Goal: Information Seeking & Learning: Learn about a topic

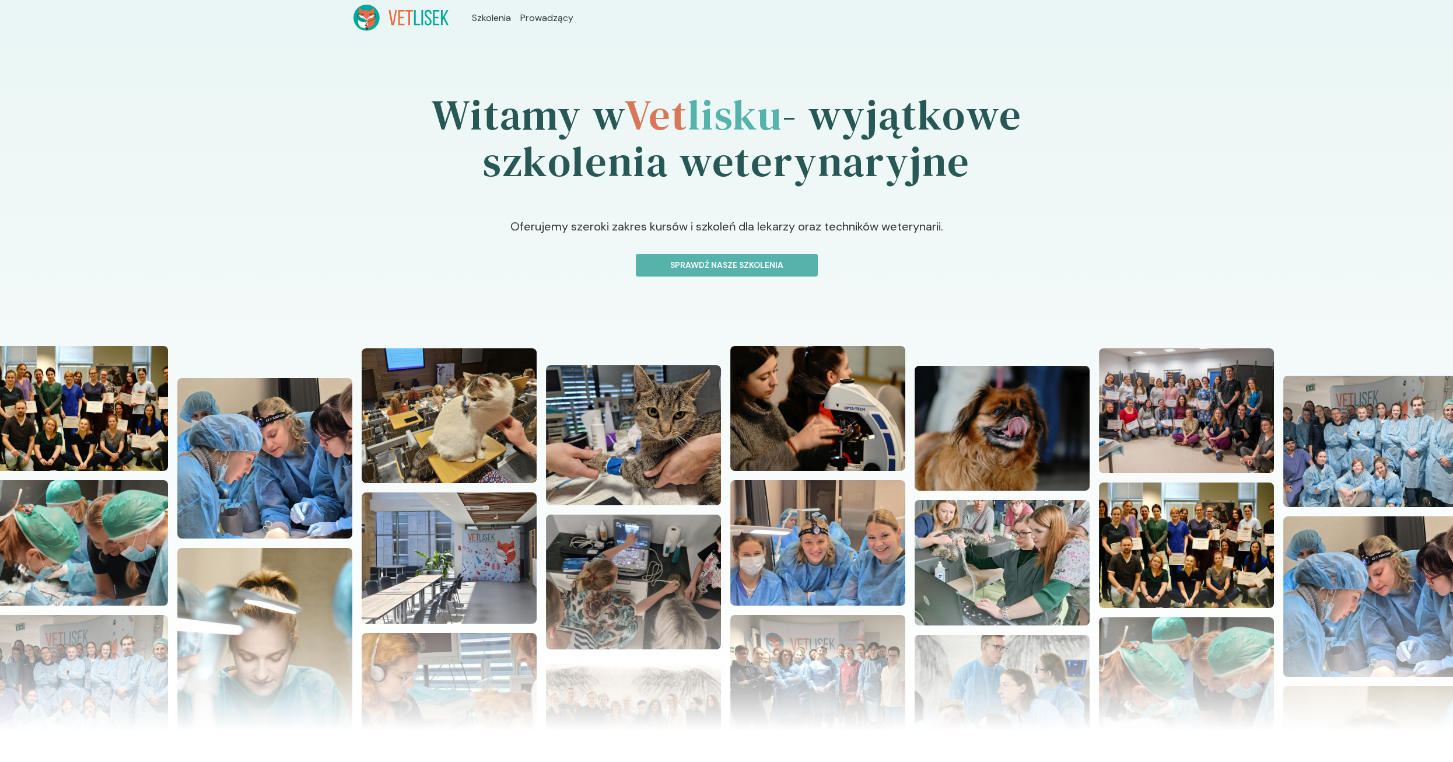
click at [677, 251] on p "Oferujemy szeroki zakres kursów i szkoleń dla lekarzy oraz techników weterynari…" at bounding box center [726, 236] width 969 height 36
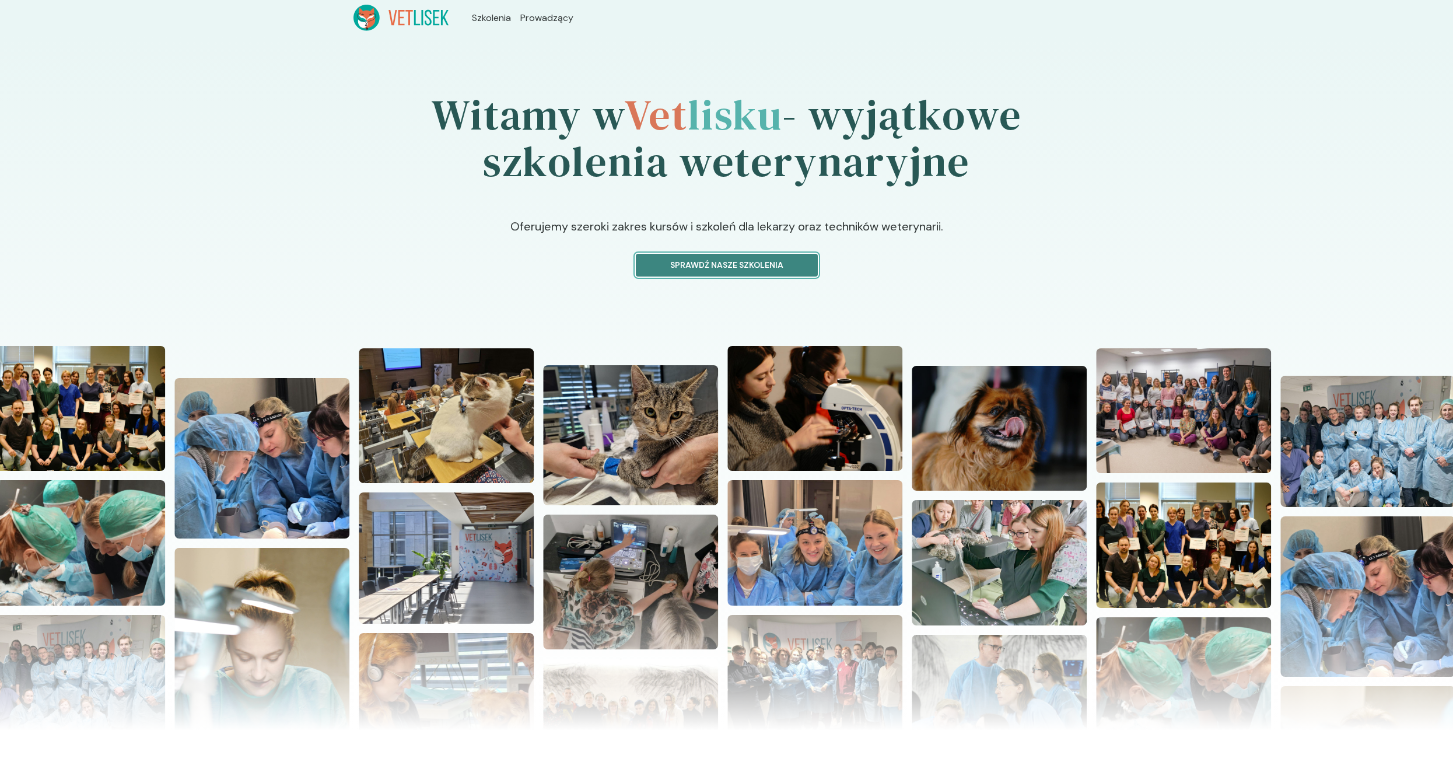
click at [677, 255] on button "Sprawdź nasze szkolenia" at bounding box center [727, 265] width 182 height 23
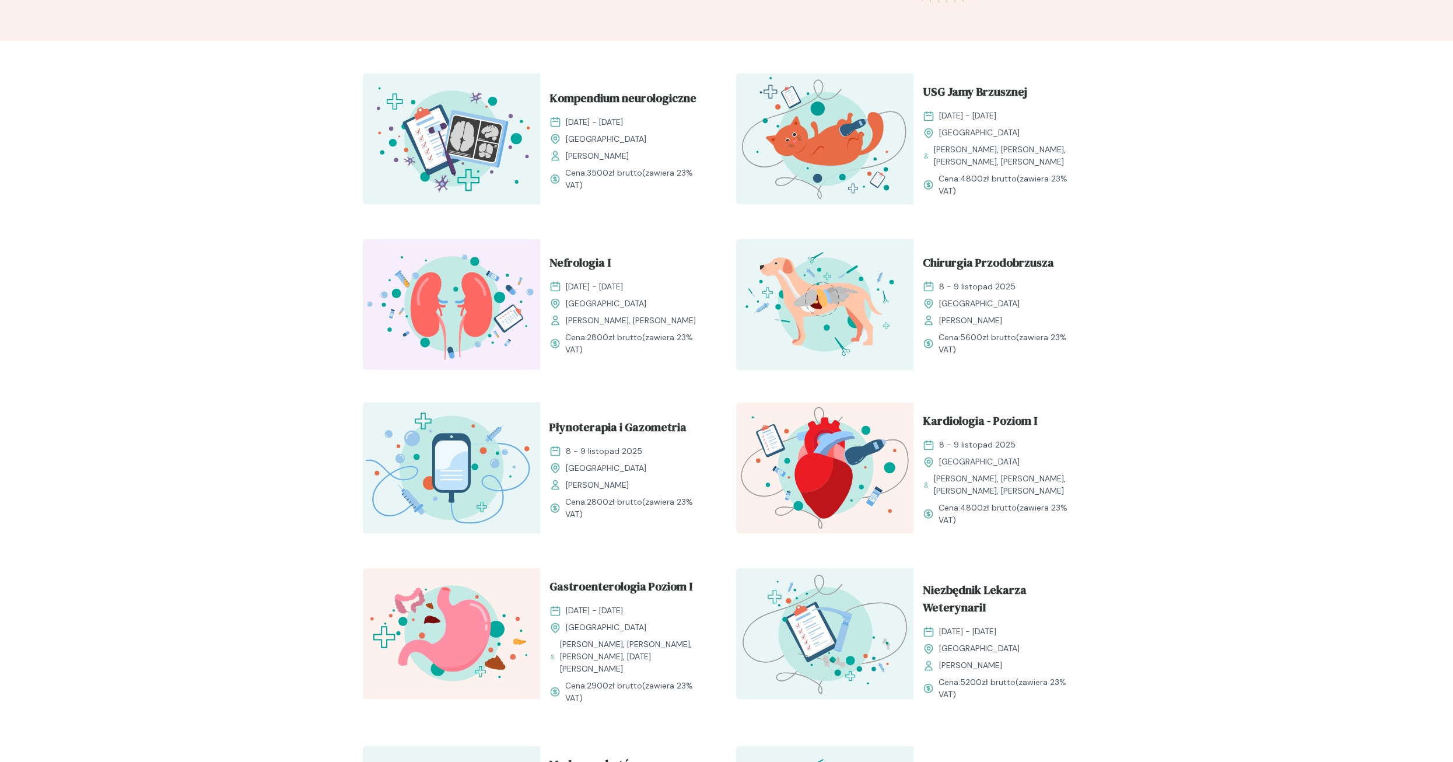
scroll to position [350, 0]
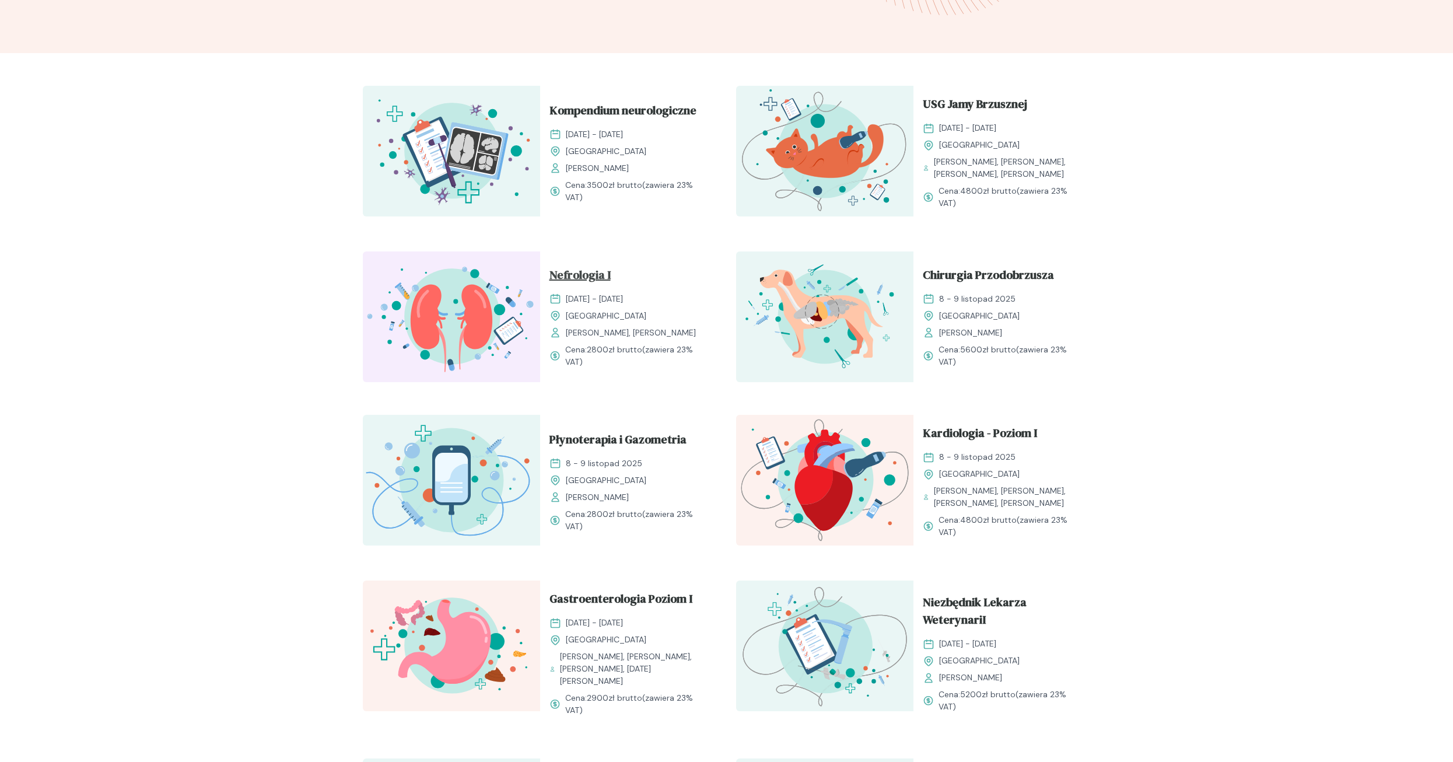
click at [594, 269] on span "Nefrologia I" at bounding box center [579, 277] width 61 height 22
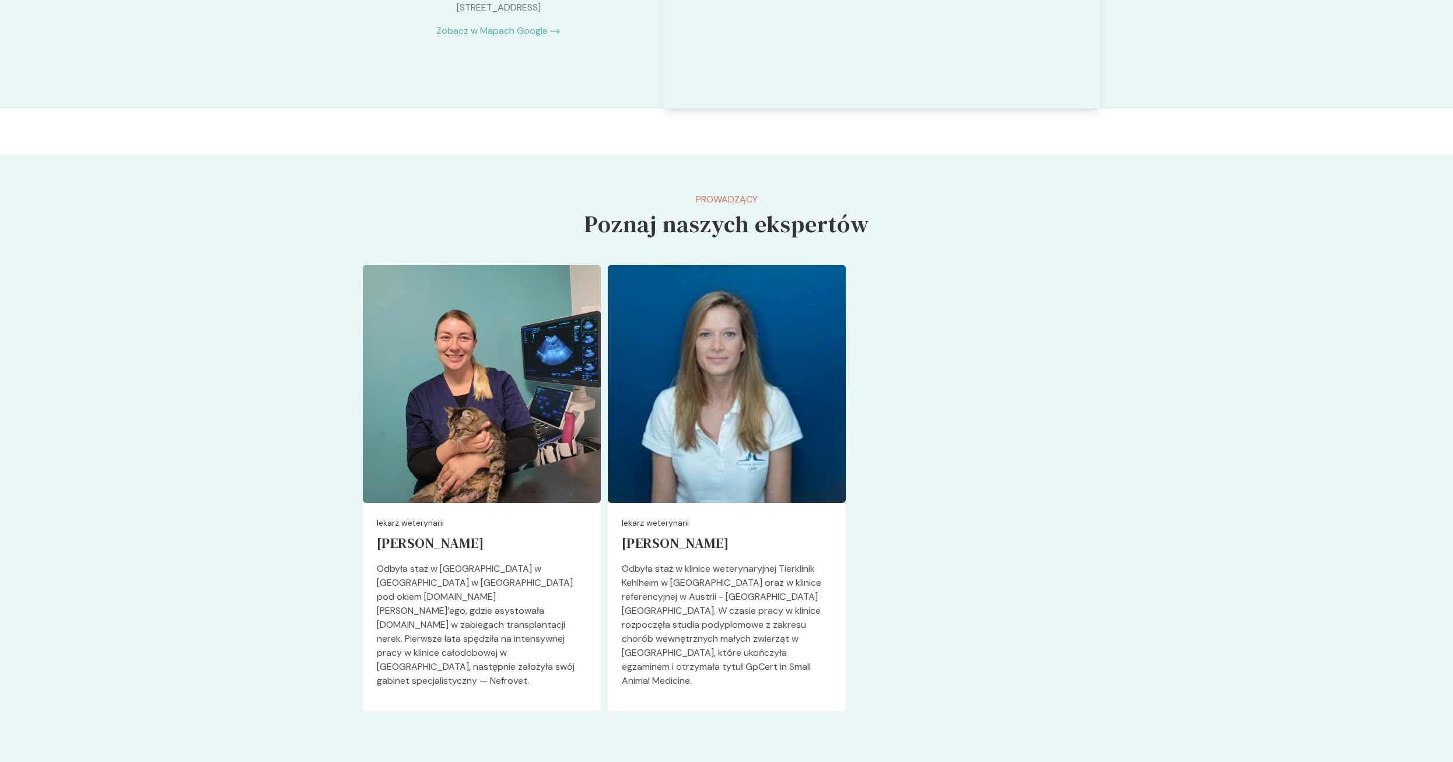
scroll to position [2975, 0]
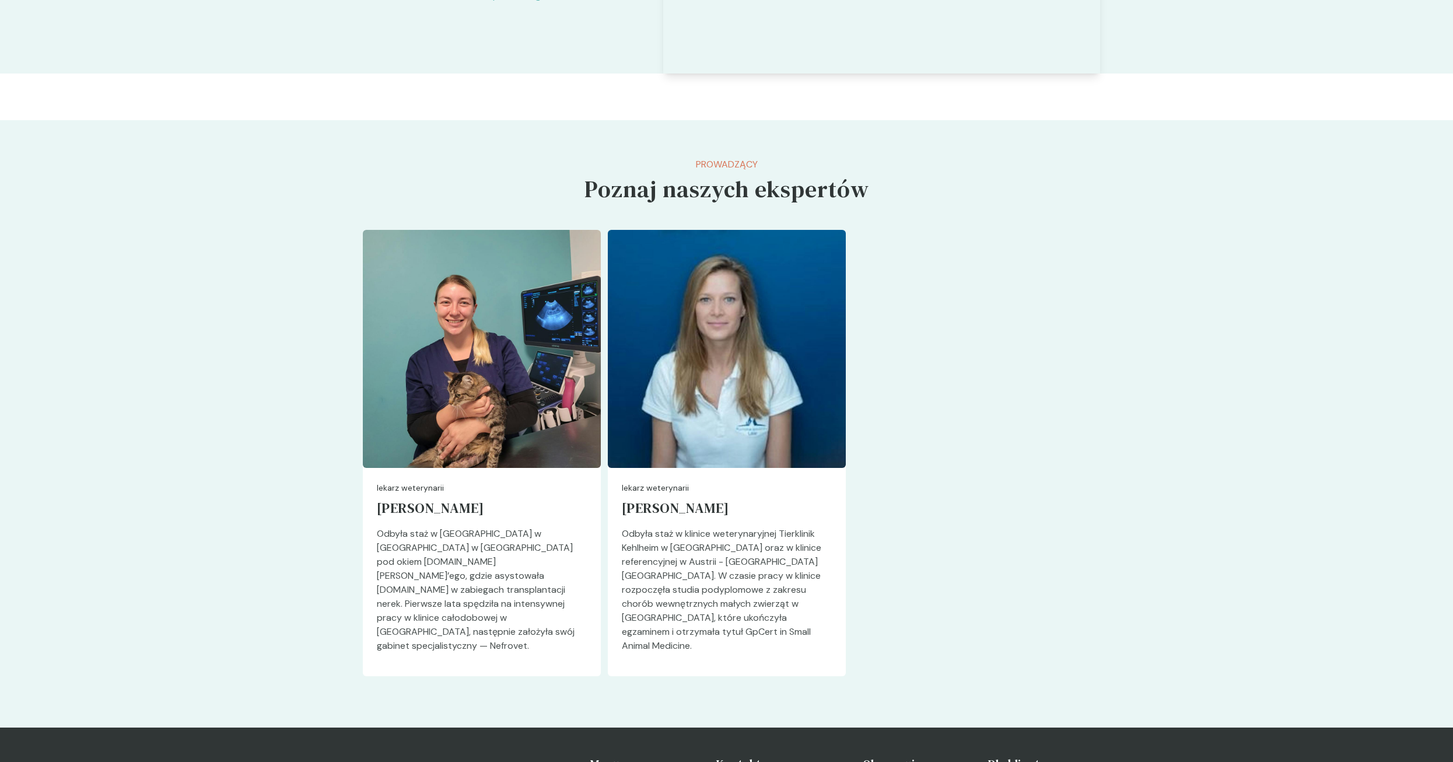
scroll to position [350, 0]
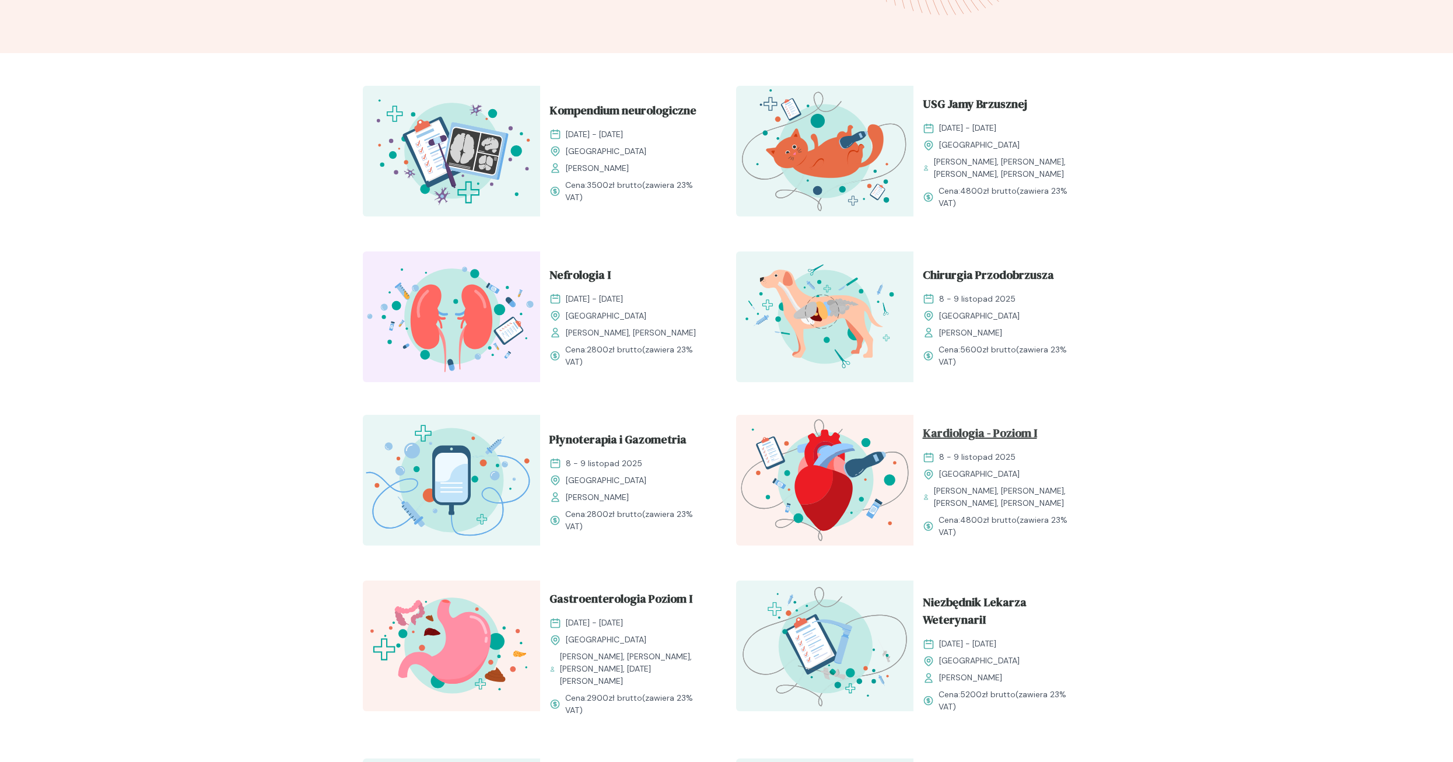
click at [940, 434] on span "Kardiologia - Poziom I" at bounding box center [980, 435] width 114 height 22
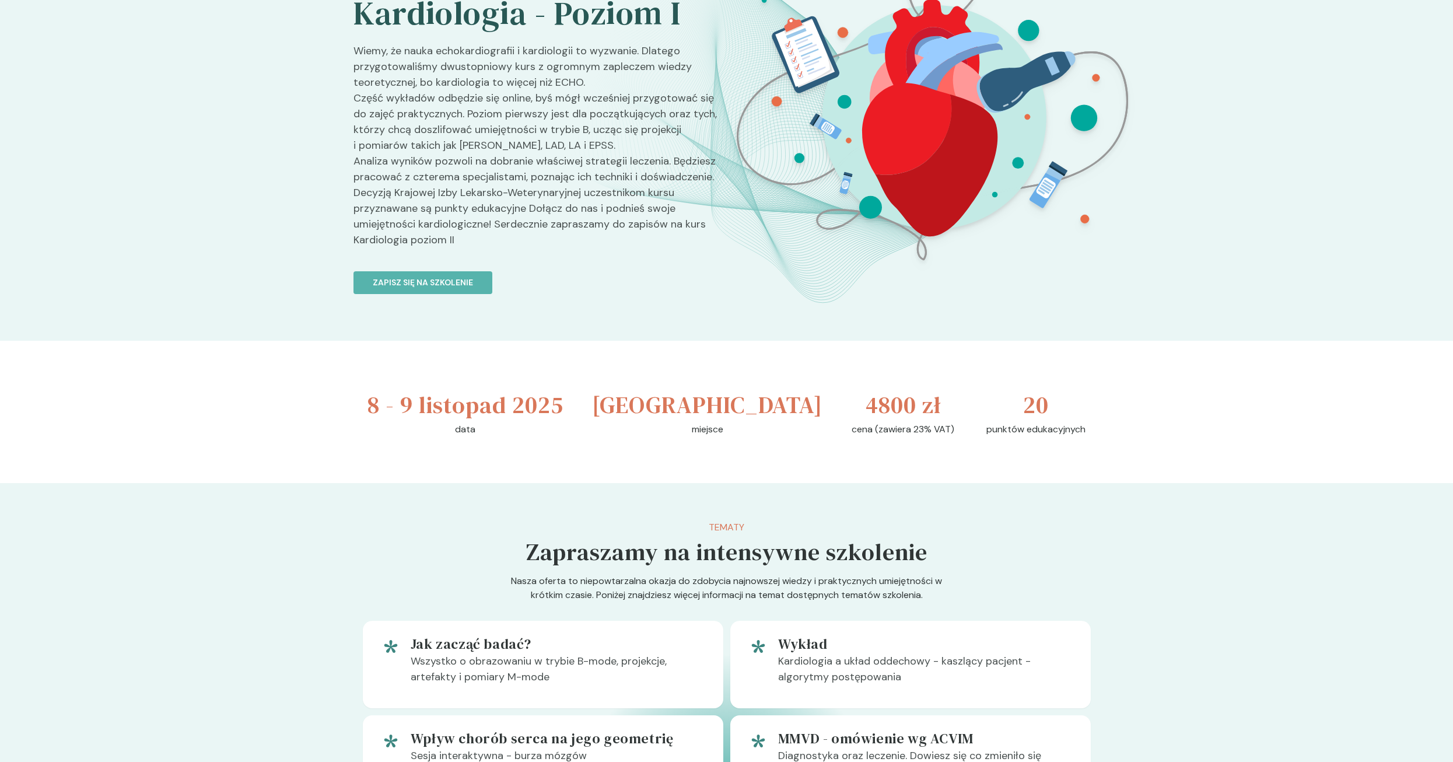
scroll to position [408, 0]
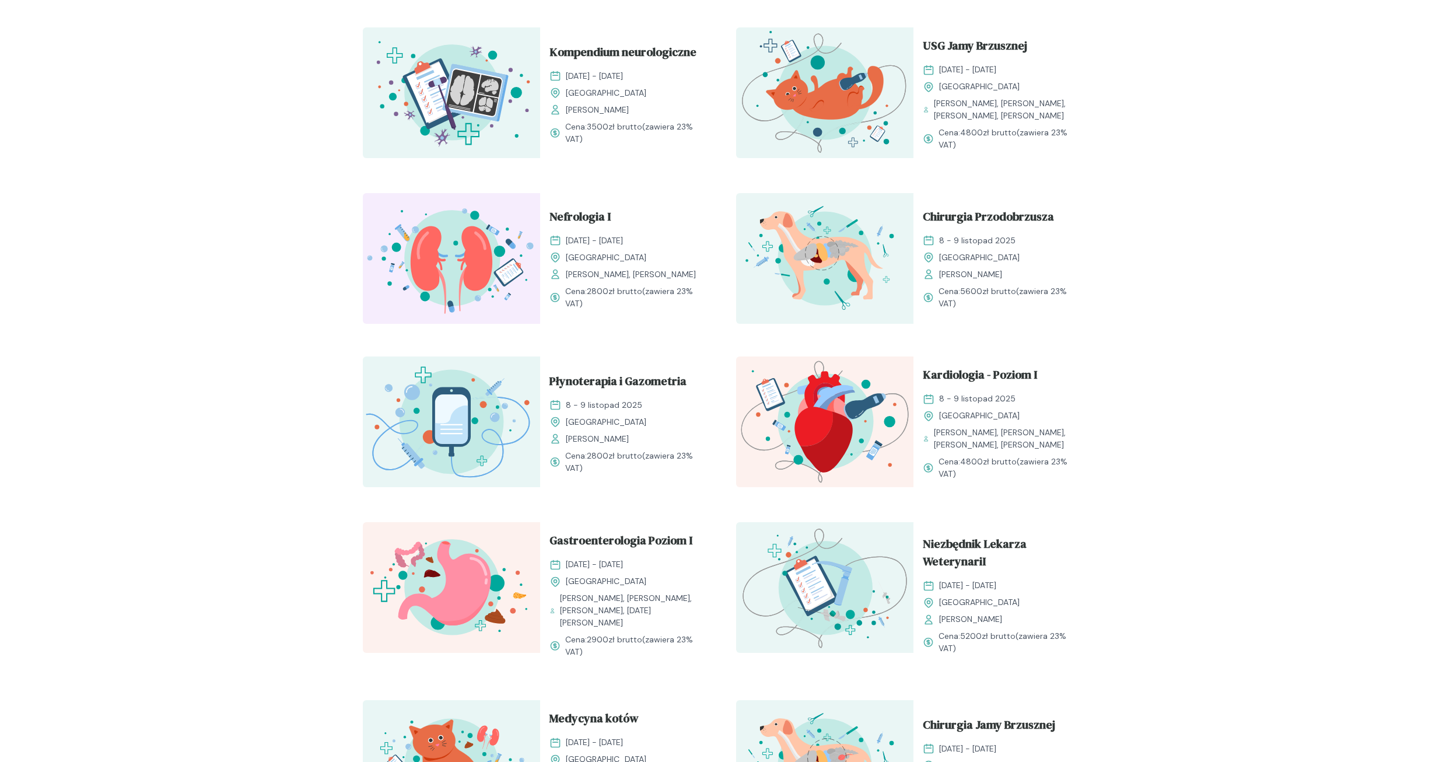
scroll to position [350, 0]
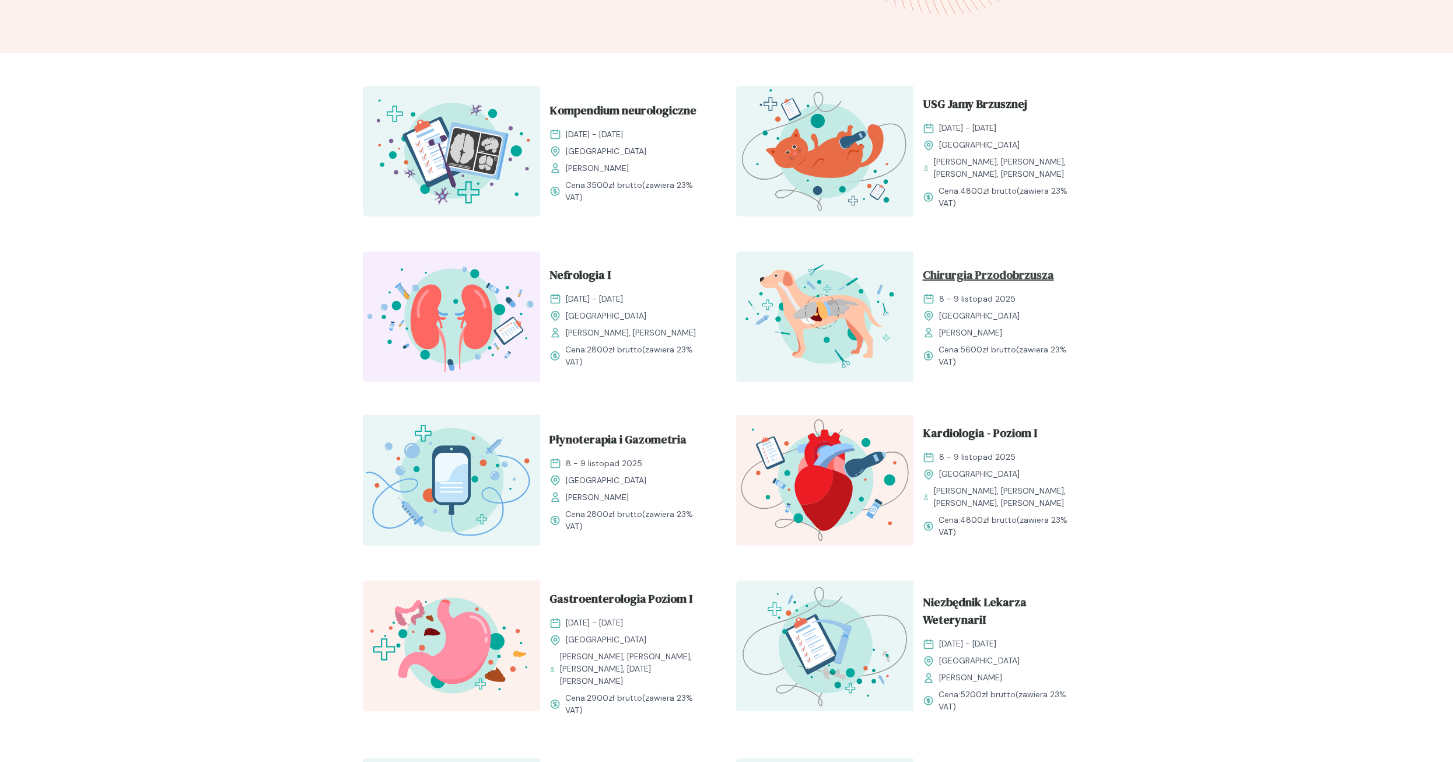
click at [1017, 276] on span "Chirurgia Przodobrzusza" at bounding box center [988, 277] width 131 height 22
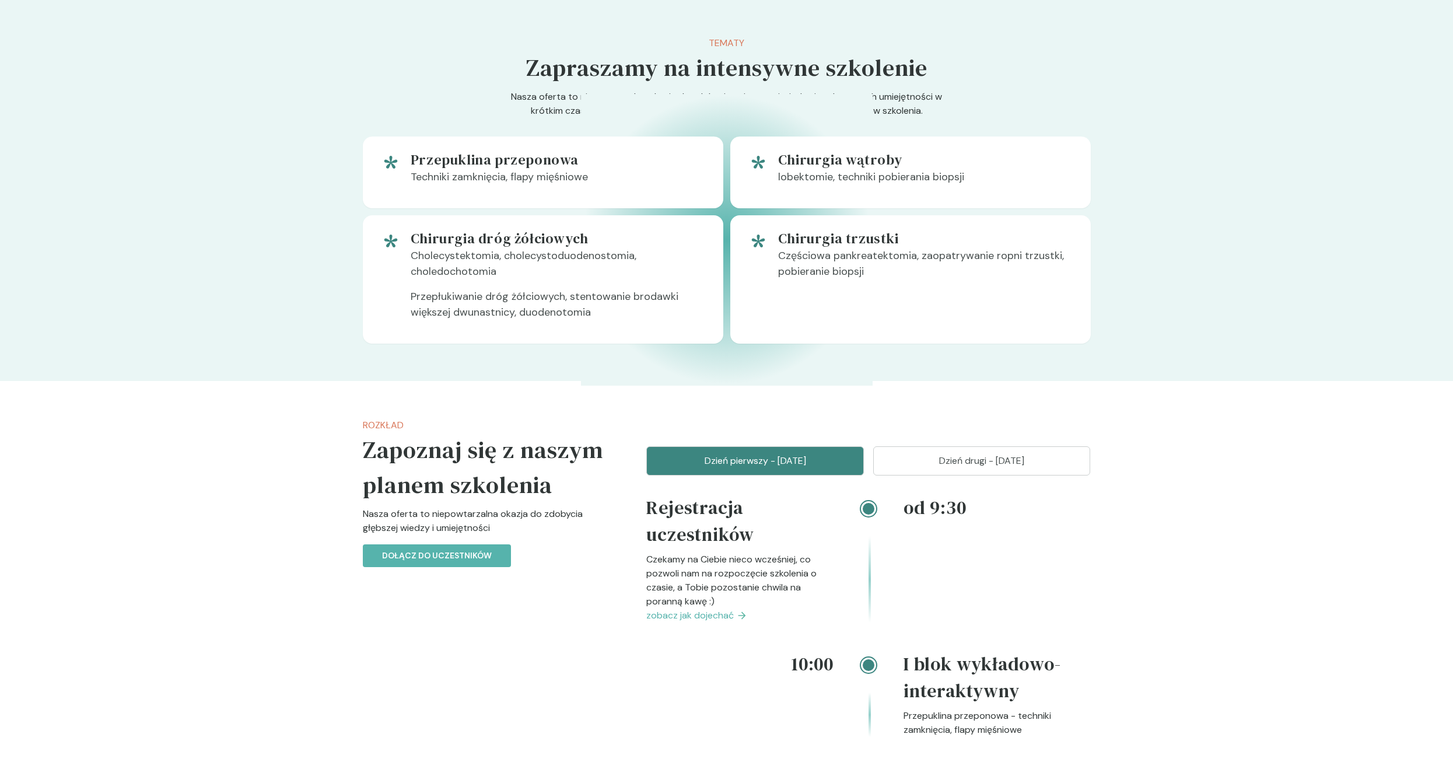
scroll to position [642, 0]
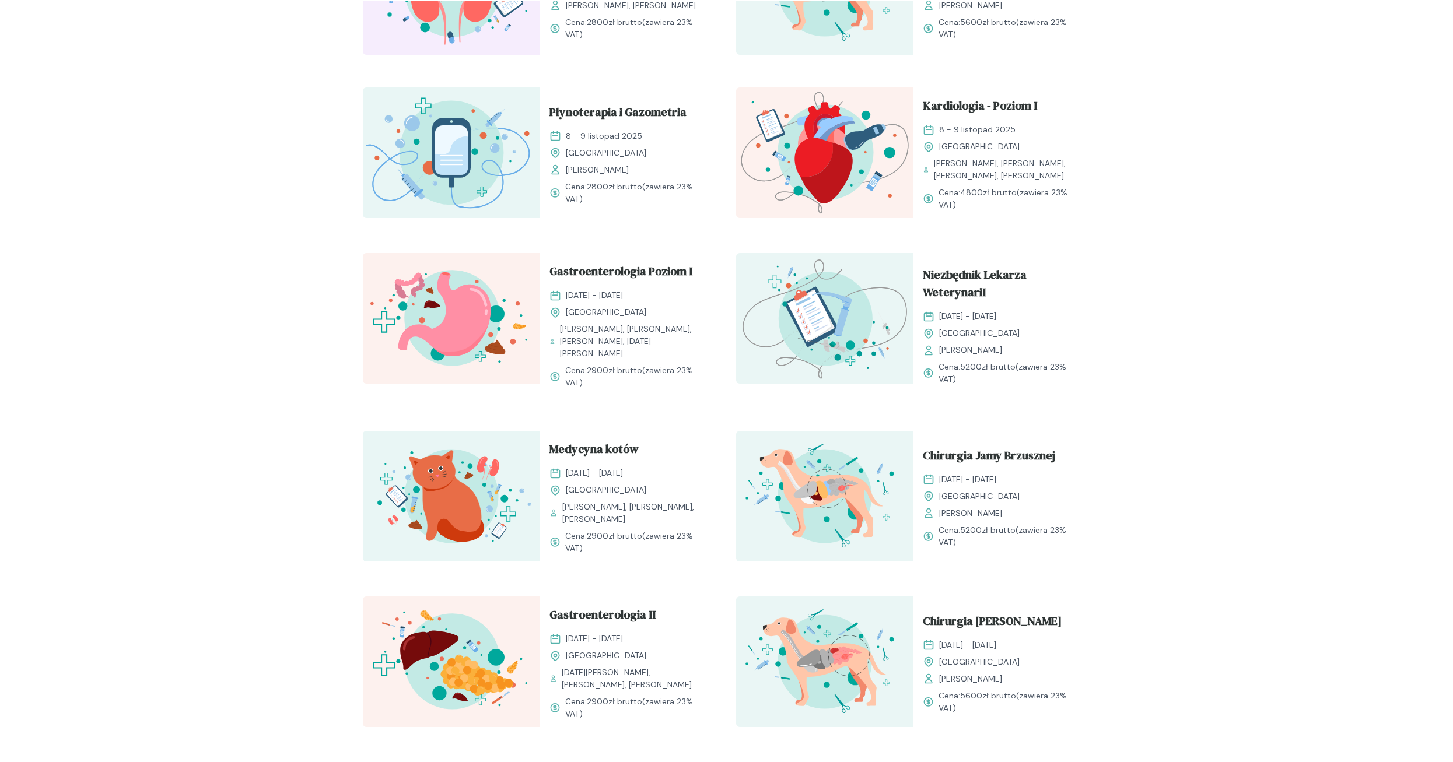
scroll to position [700, 0]
